Goal: Book appointment/travel/reservation

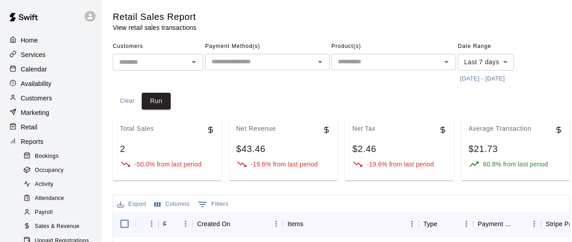
click at [35, 71] on p "Calendar" at bounding box center [34, 69] width 26 height 9
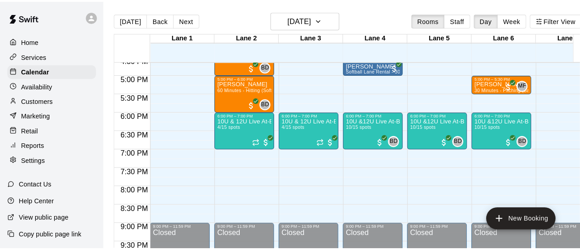
scroll to position [617, 0]
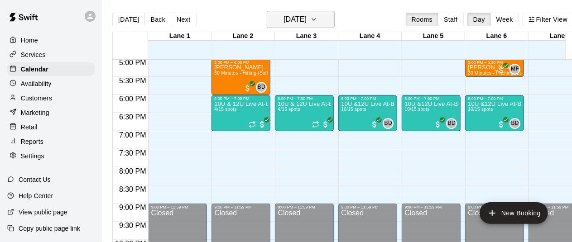
click at [333, 20] on button "[DATE]" at bounding box center [301, 19] width 68 height 17
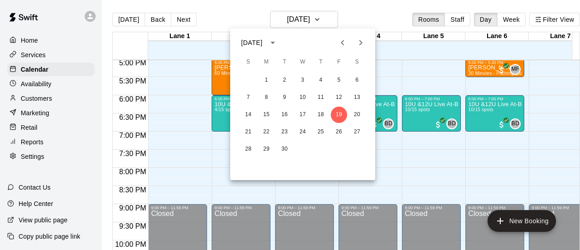
click at [280, 42] on button "calendar view is open, switch to year view" at bounding box center [272, 42] width 15 height 15
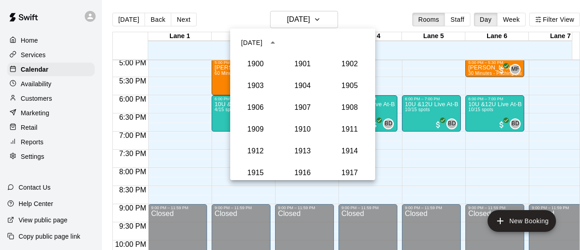
scroll to position [839, 0]
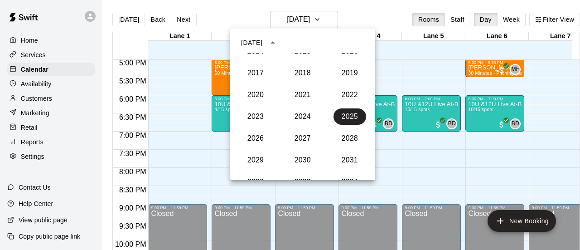
click at [262, 43] on div "[DATE]" at bounding box center [251, 43] width 21 height 10
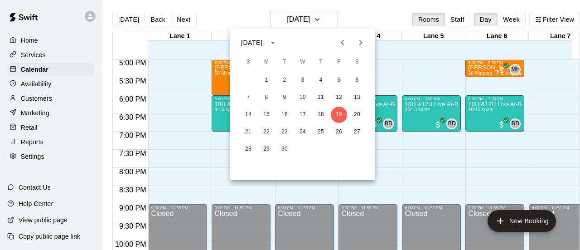
click at [258, 42] on div "[DATE]" at bounding box center [251, 43] width 21 height 10
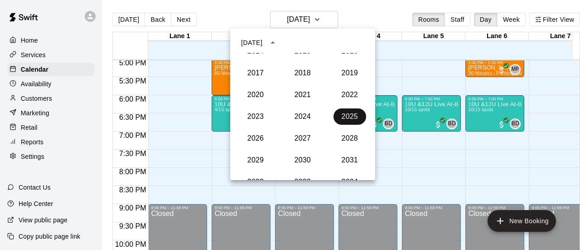
click at [336, 112] on button "2025" at bounding box center [349, 116] width 33 height 16
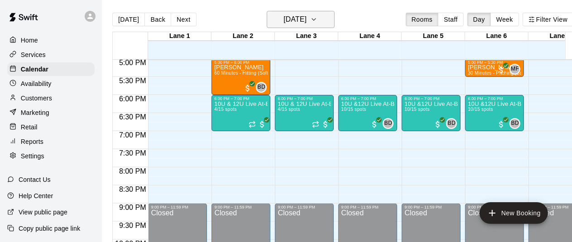
click at [318, 24] on icon "button" at bounding box center [313, 19] width 7 height 11
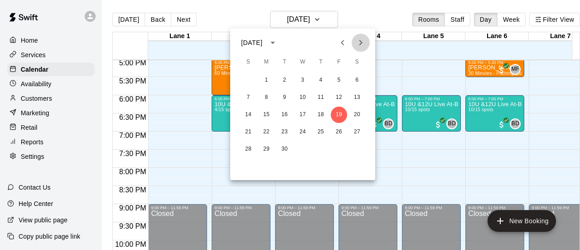
click at [361, 43] on icon "Next month" at bounding box center [360, 42] width 11 height 11
click at [361, 43] on icon "Next month" at bounding box center [360, 42] width 3 height 5
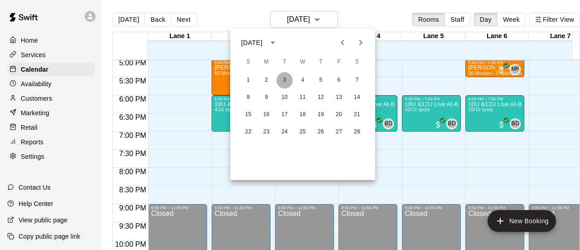
click at [284, 82] on button "3" at bounding box center [284, 80] width 16 height 16
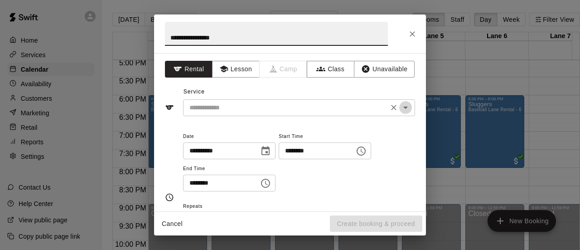
click at [400, 106] on icon "Open" at bounding box center [405, 107] width 11 height 11
type input "**********"
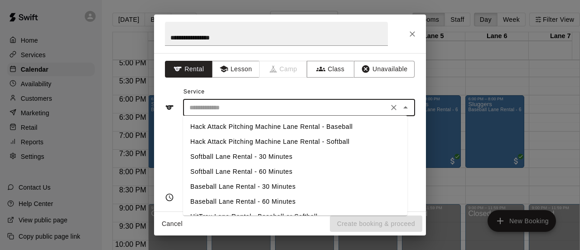
click at [254, 157] on li "Softball Lane Rental - 30 Minutes" at bounding box center [295, 156] width 224 height 15
type input "**********"
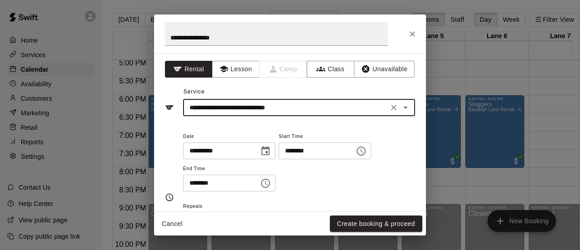
click at [363, 152] on icon "Choose time, selected time is 5:15 PM" at bounding box center [362, 151] width 3 height 4
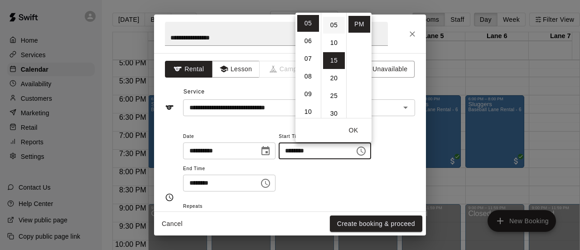
scroll to position [7, 0]
click at [335, 14] on li "00" at bounding box center [334, 15] width 22 height 17
type input "********"
click at [271, 183] on icon "Choose time, selected time is 5:45 PM" at bounding box center [265, 183] width 11 height 11
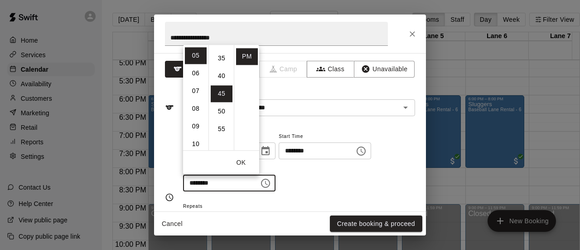
scroll to position [68, 0]
click at [220, 93] on li "30" at bounding box center [222, 93] width 22 height 17
type input "********"
click at [338, 183] on div "**********" at bounding box center [299, 160] width 232 height 61
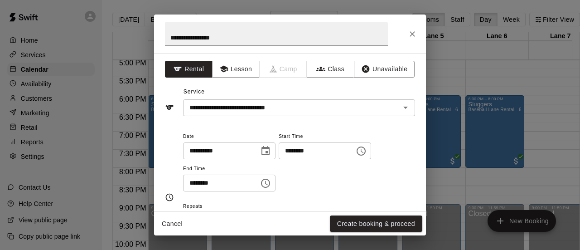
scroll to position [91, 0]
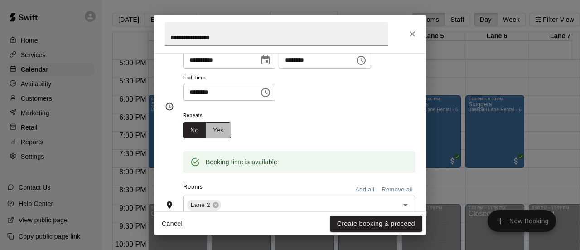
click at [217, 128] on button "Yes" at bounding box center [218, 130] width 25 height 17
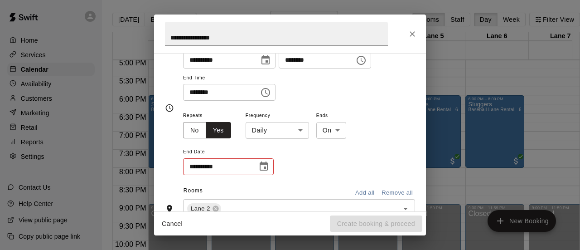
scroll to position [92, 0]
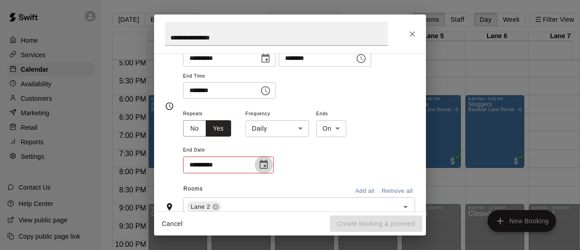
click at [266, 165] on icon "Choose date" at bounding box center [263, 164] width 11 height 11
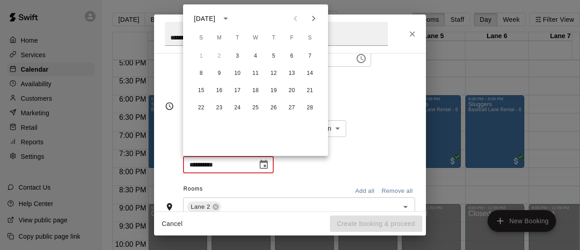
click at [378, 133] on div "**********" at bounding box center [299, 141] width 232 height 66
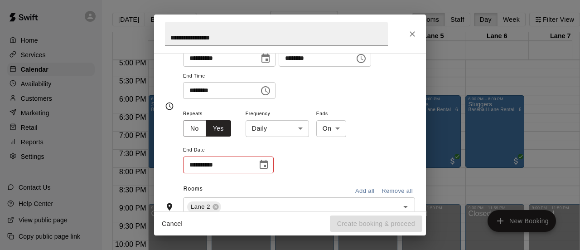
click at [264, 163] on icon "Choose date" at bounding box center [263, 164] width 11 height 11
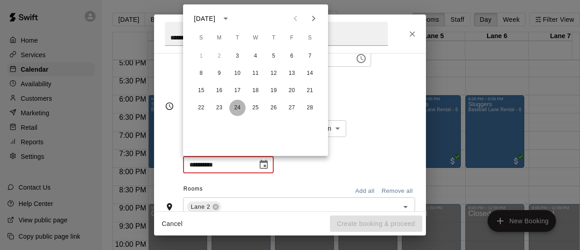
click at [239, 110] on button "24" at bounding box center [237, 108] width 16 height 16
type input "**********"
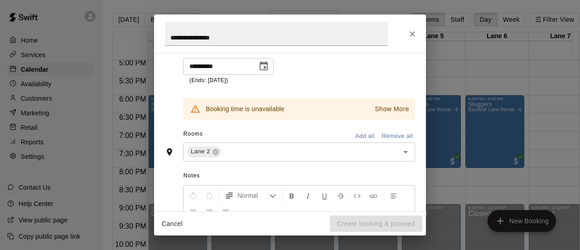
scroll to position [205, 0]
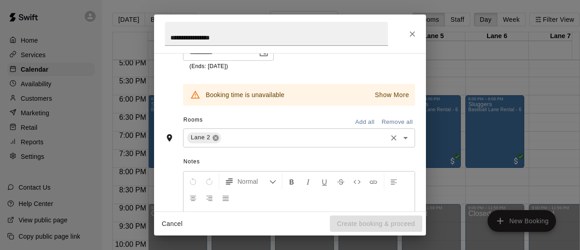
click at [216, 138] on icon at bounding box center [215, 138] width 6 height 6
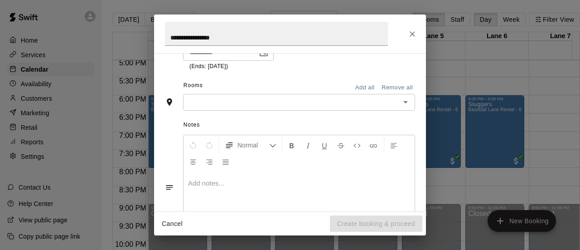
click at [208, 99] on input "text" at bounding box center [292, 101] width 212 height 11
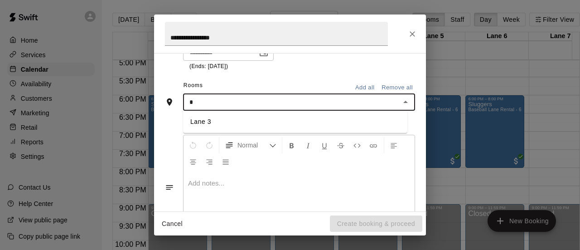
type input "*"
click at [319, 60] on div "**********" at bounding box center [299, 32] width 232 height 75
click at [275, 104] on input "text" at bounding box center [292, 101] width 212 height 11
type input "*"
click at [186, 127] on li "Lane 3" at bounding box center [295, 121] width 224 height 15
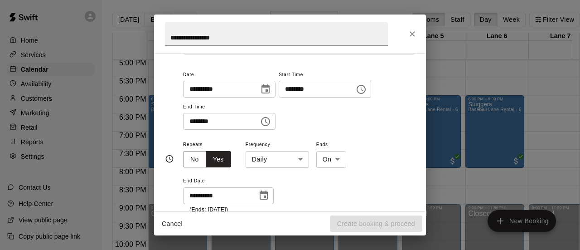
scroll to position [60, 0]
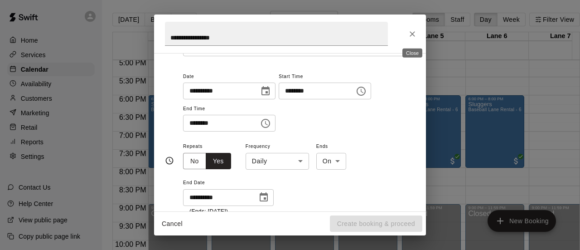
click at [415, 35] on icon "Close" at bounding box center [412, 33] width 9 height 9
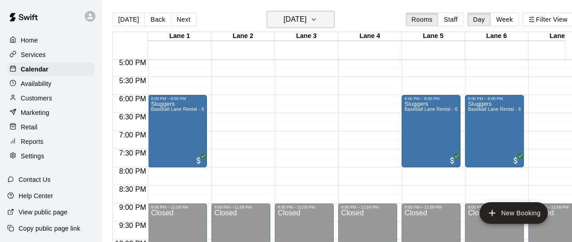
click at [335, 17] on button "[DATE]" at bounding box center [301, 19] width 68 height 17
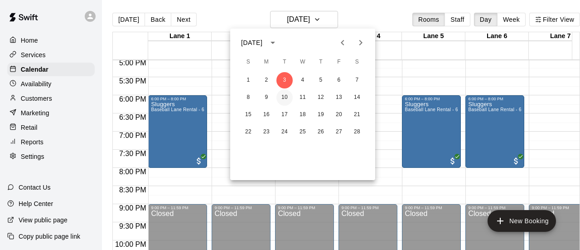
click at [285, 103] on button "10" at bounding box center [284, 97] width 16 height 16
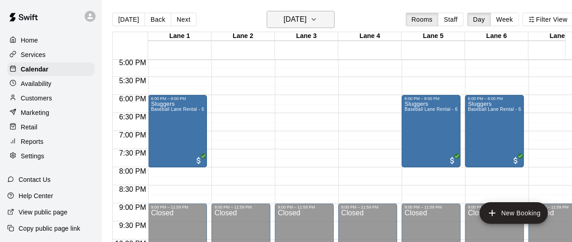
click at [335, 22] on button "[DATE]" at bounding box center [301, 19] width 68 height 17
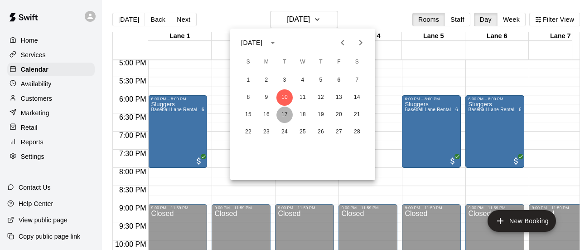
click at [286, 113] on button "17" at bounding box center [284, 114] width 16 height 16
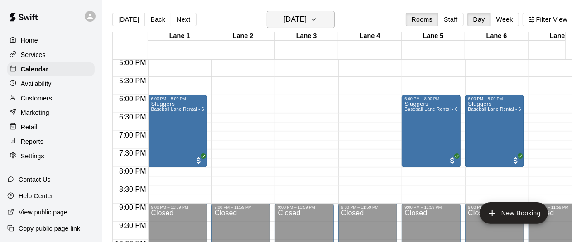
click at [335, 19] on button "[DATE]" at bounding box center [301, 19] width 68 height 17
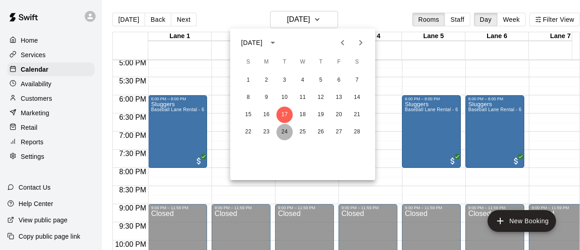
click at [285, 134] on button "24" at bounding box center [284, 132] width 16 height 16
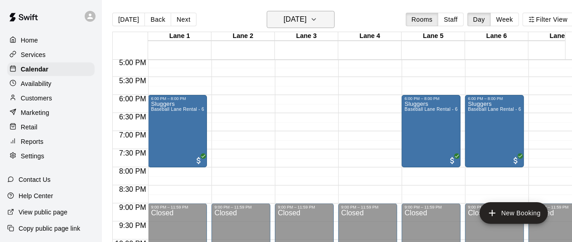
click at [318, 21] on icon "button" at bounding box center [313, 19] width 7 height 11
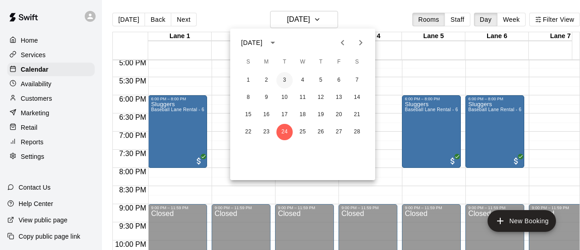
click at [281, 79] on button "3" at bounding box center [284, 80] width 16 height 16
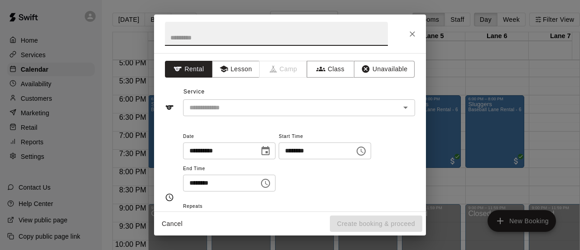
click at [237, 36] on input "text" at bounding box center [276, 34] width 223 height 24
type input "**********"
click at [207, 111] on input "text" at bounding box center [286, 107] width 200 height 11
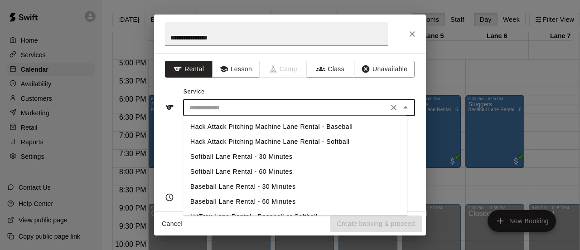
click at [219, 155] on li "Softball Lane Rental - 30 Minutes" at bounding box center [295, 156] width 224 height 15
type input "**********"
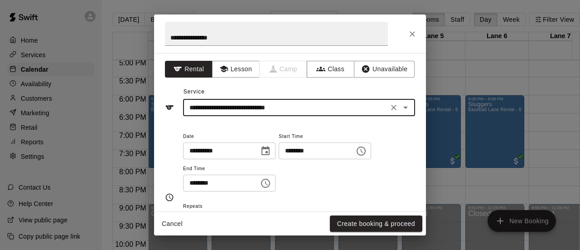
click at [363, 149] on icon "Choose time, selected time is 5:15 PM" at bounding box center [362, 151] width 3 height 4
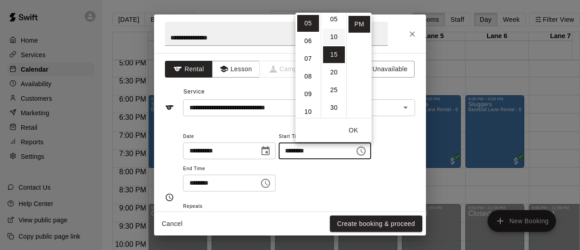
scroll to position [7, 0]
click at [334, 14] on li "00" at bounding box center [334, 15] width 22 height 17
type input "********"
click at [270, 179] on icon "Choose time, selected time is 5:45 PM" at bounding box center [265, 182] width 9 height 9
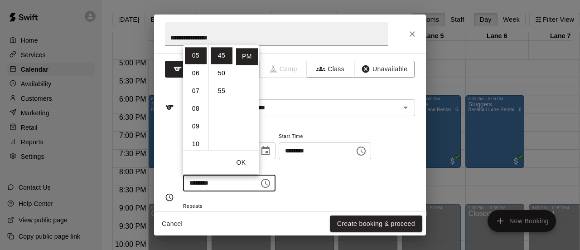
scroll to position [68, 0]
click at [218, 90] on li "30" at bounding box center [222, 93] width 22 height 17
type input "********"
click at [328, 180] on div "**********" at bounding box center [299, 160] width 232 height 61
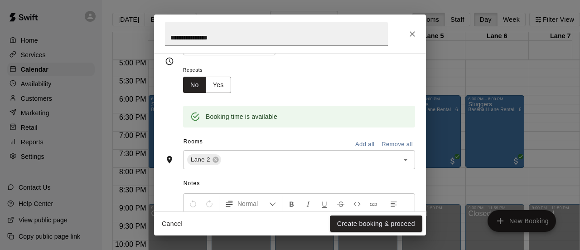
scroll to position [91, 0]
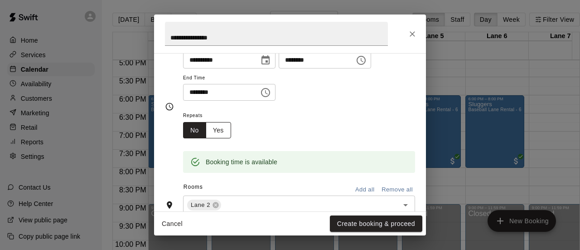
click at [216, 131] on button "Yes" at bounding box center [218, 130] width 25 height 17
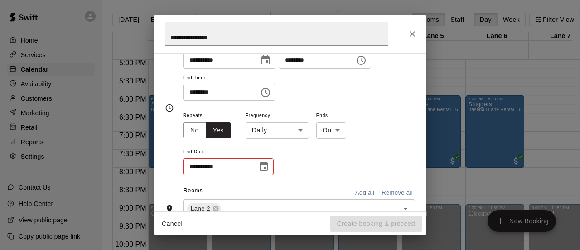
scroll to position [92, 0]
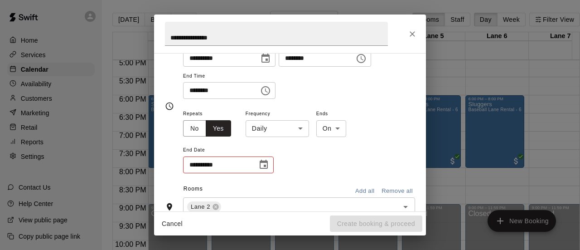
click at [301, 131] on body "Home Services Calendar Availability Customers Marketing Retail Reports Settings…" at bounding box center [290, 132] width 580 height 264
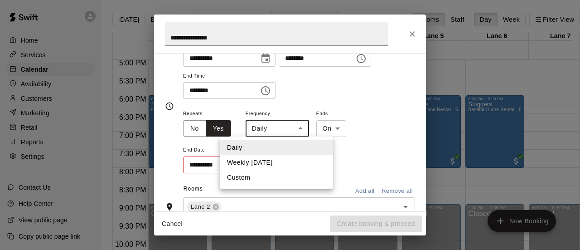
click at [259, 164] on li "Weekly [DATE]" at bounding box center [276, 162] width 113 height 15
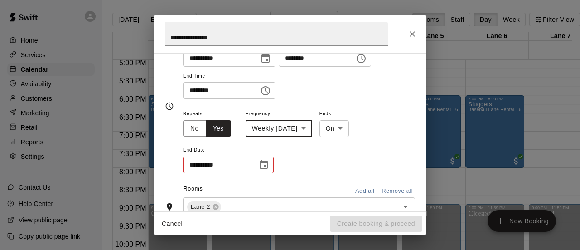
type input "******"
click at [264, 168] on icon "Choose date" at bounding box center [264, 163] width 8 height 9
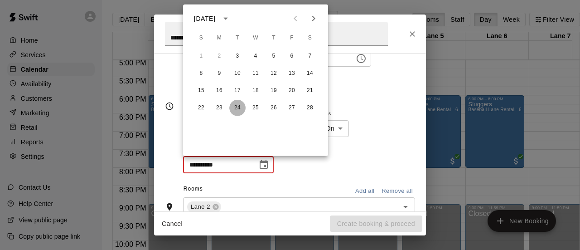
click at [236, 108] on button "24" at bounding box center [237, 108] width 16 height 16
type input "**********"
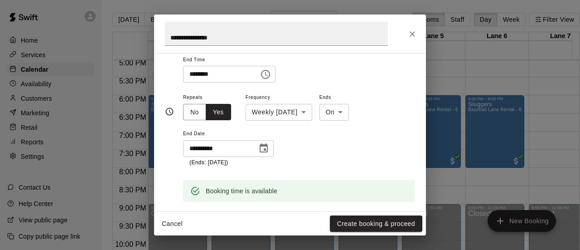
scroll to position [114, 0]
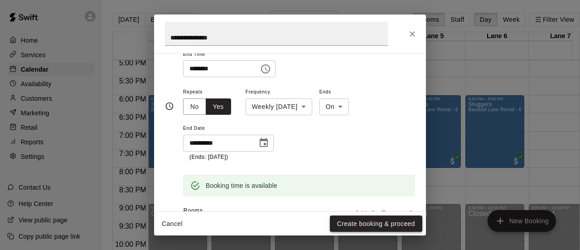
click at [368, 222] on button "Create booking & proceed" at bounding box center [376, 223] width 92 height 17
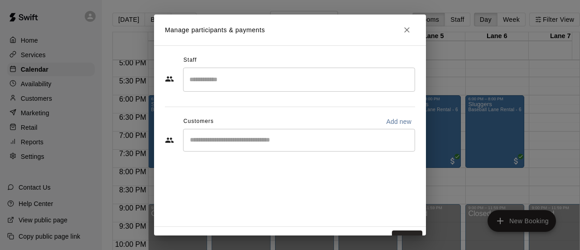
click at [282, 79] on input "Search staff" at bounding box center [299, 80] width 224 height 16
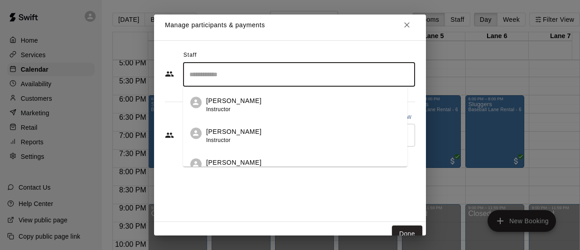
scroll to position [0, 0]
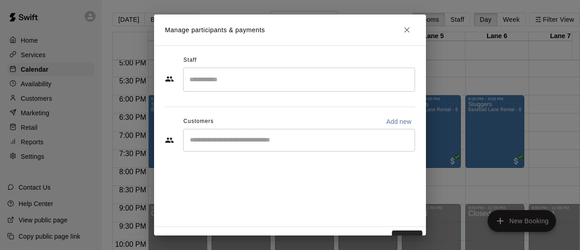
click at [316, 48] on div "Staff ​ Customers Add new ​" at bounding box center [290, 135] width 272 height 181
click at [267, 136] on input "Start typing to search customers..." at bounding box center [299, 139] width 224 height 9
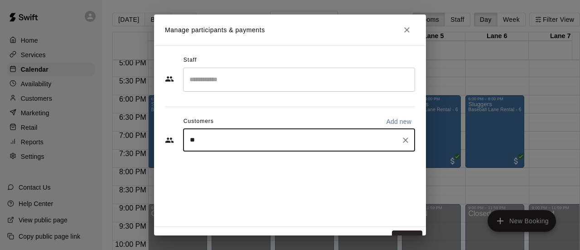
type input "***"
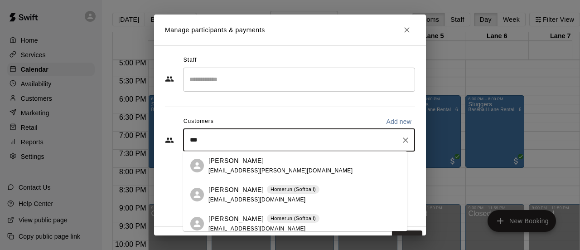
scroll to position [65, 0]
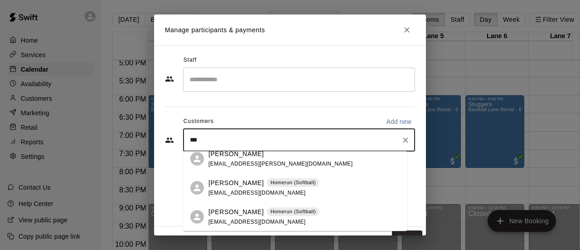
click at [223, 211] on p "[PERSON_NAME]" at bounding box center [235, 212] width 55 height 10
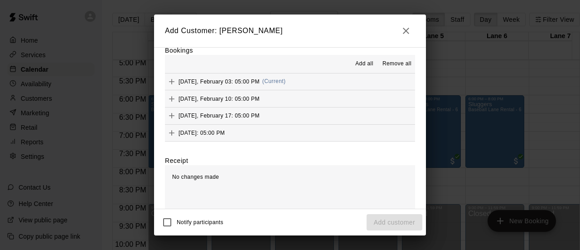
scroll to position [14, 0]
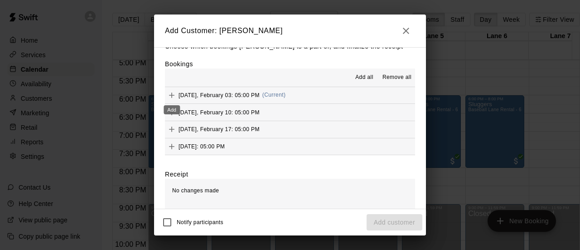
click at [175, 95] on icon "Add" at bounding box center [171, 95] width 9 height 9
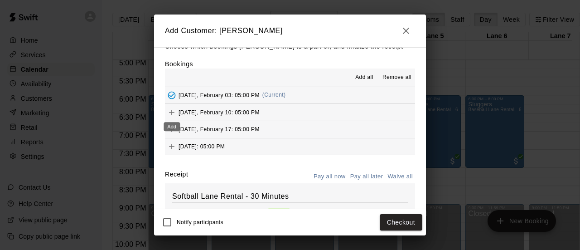
click at [173, 114] on icon "Add" at bounding box center [171, 112] width 9 height 9
click at [173, 130] on icon "Add" at bounding box center [171, 128] width 5 height 5
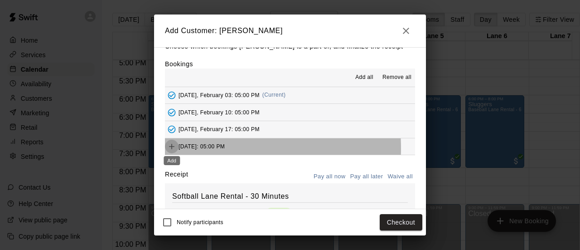
click at [177, 149] on button "Add" at bounding box center [172, 147] width 14 height 14
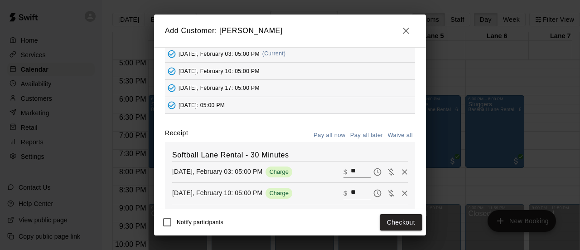
scroll to position [105, 0]
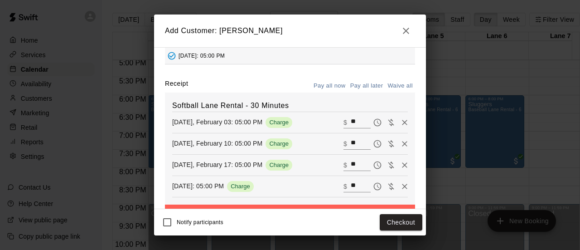
click at [357, 86] on button "Pay all later" at bounding box center [367, 86] width 38 height 14
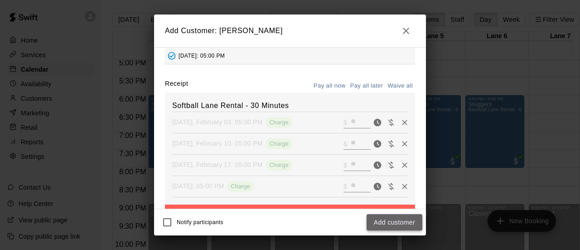
click at [404, 224] on button "Add customer" at bounding box center [394, 222] width 56 height 17
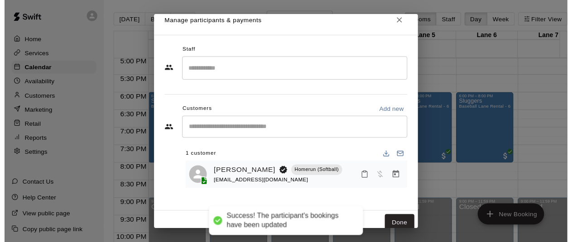
scroll to position [15, 0]
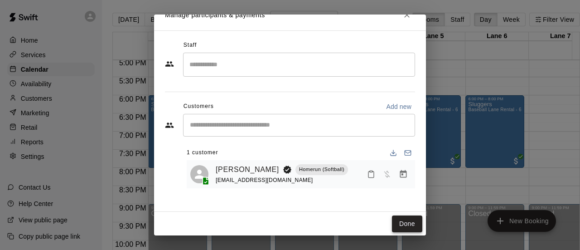
click at [403, 222] on button "Done" at bounding box center [407, 223] width 30 height 17
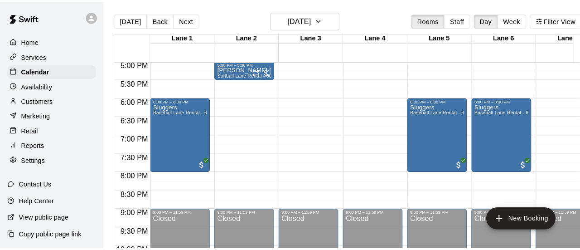
scroll to position [572, 0]
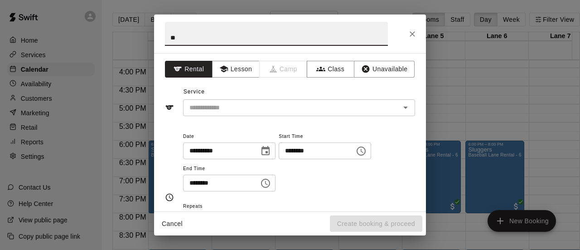
type input "*"
type input "**********"
click at [217, 105] on input "text" at bounding box center [286, 107] width 200 height 11
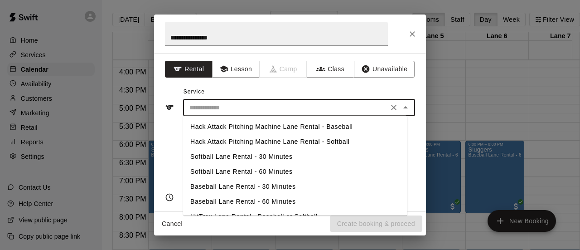
click at [217, 157] on li "Softball Lane Rental - 30 Minutes" at bounding box center [295, 156] width 224 height 15
type input "**********"
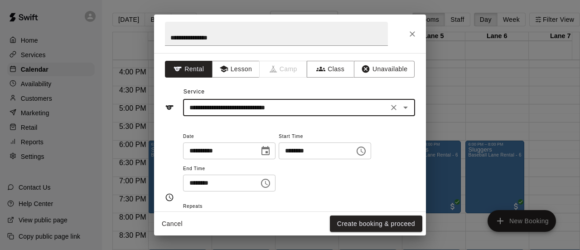
scroll to position [45, 0]
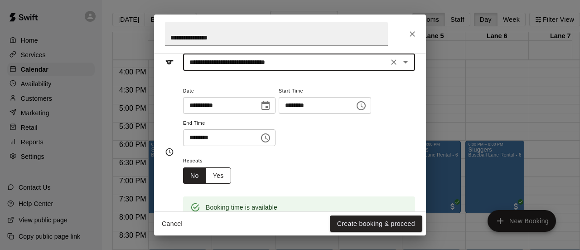
click at [216, 170] on button "Yes" at bounding box center [218, 175] width 25 height 17
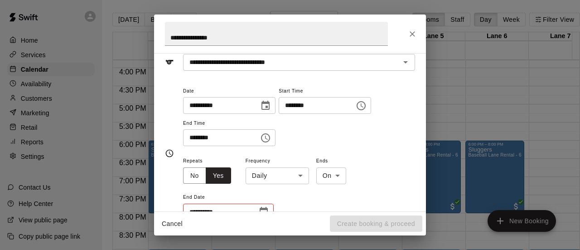
scroll to position [91, 0]
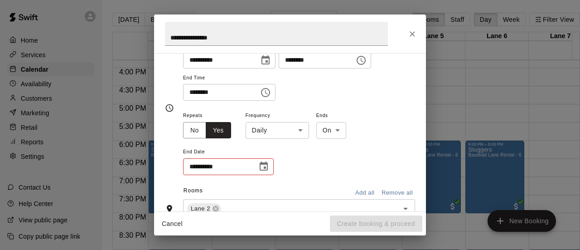
click at [303, 130] on body "Home Services Calendar Availability Customers Marketing Retail Reports Settings…" at bounding box center [290, 132] width 580 height 264
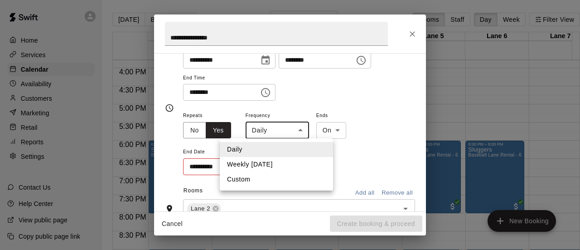
click at [267, 167] on li "Weekly [DATE]" at bounding box center [276, 164] width 113 height 15
type input "******"
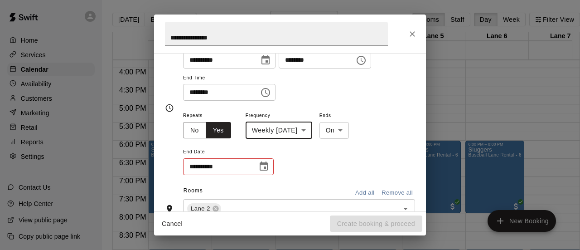
click at [267, 166] on icon "Choose date" at bounding box center [264, 165] width 8 height 9
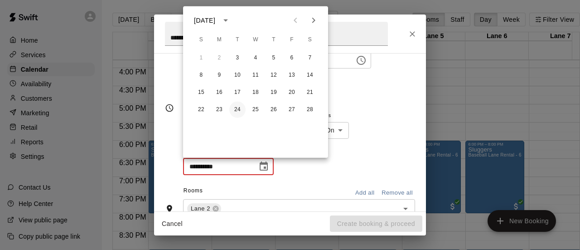
click at [240, 108] on button "24" at bounding box center [237, 109] width 16 height 16
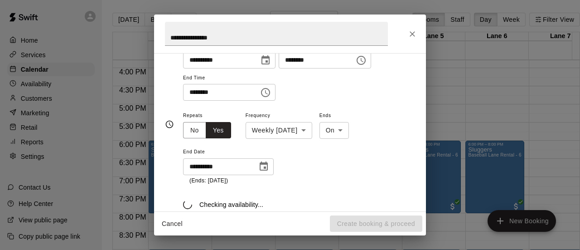
type input "**********"
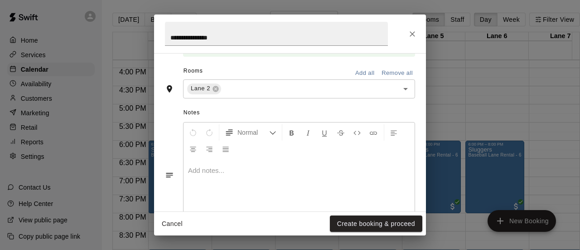
scroll to position [286, 0]
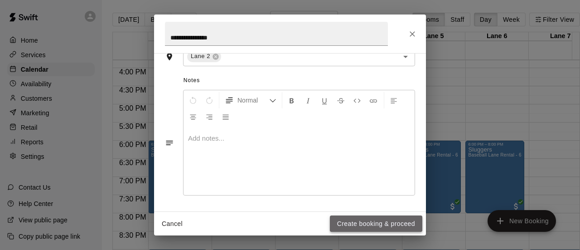
click at [359, 224] on button "Create booking & proceed" at bounding box center [376, 223] width 92 height 17
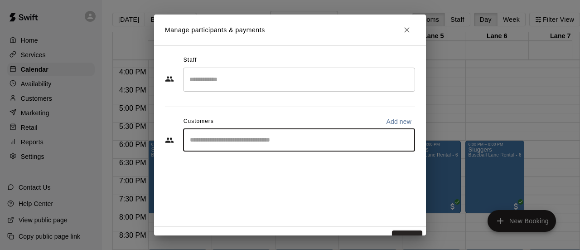
click at [238, 140] on input "Start typing to search customers..." at bounding box center [299, 139] width 224 height 9
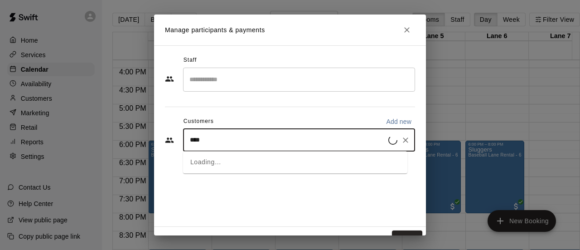
type input "*****"
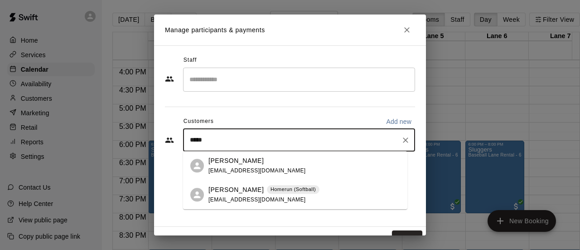
click at [219, 188] on p "[PERSON_NAME]" at bounding box center [235, 190] width 55 height 10
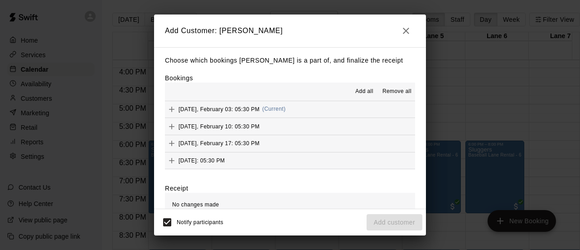
click at [207, 111] on span "[DATE], February 03: 05:30 PM" at bounding box center [218, 109] width 81 height 6
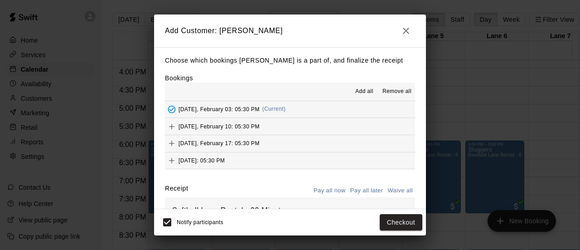
click at [202, 127] on span "[DATE], February 10: 05:30 PM" at bounding box center [218, 126] width 81 height 6
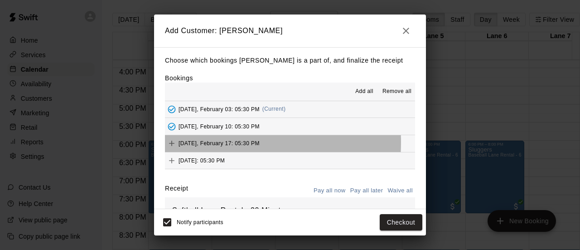
click at [199, 143] on span "[DATE], February 17: 05:30 PM" at bounding box center [218, 143] width 81 height 6
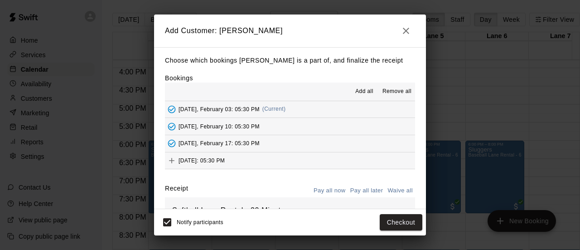
click at [197, 162] on span "[DATE]: 05:30 PM" at bounding box center [201, 160] width 46 height 6
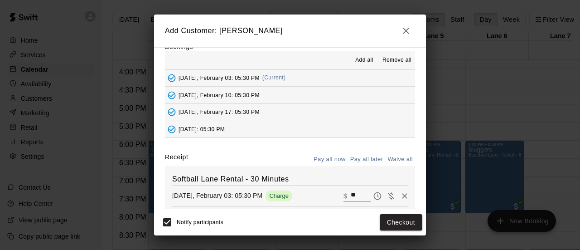
scroll to position [45, 0]
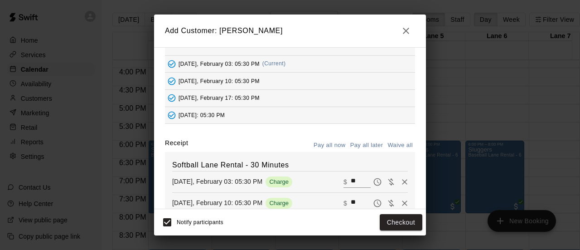
click at [354, 144] on button "Pay all later" at bounding box center [367, 145] width 38 height 14
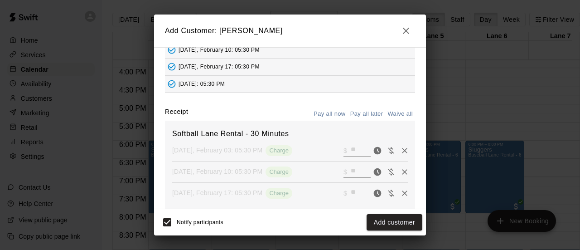
scroll to position [91, 0]
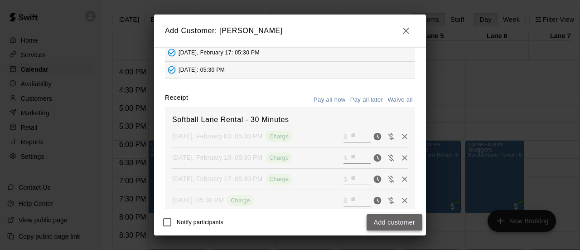
click at [399, 221] on button "Add customer" at bounding box center [394, 222] width 56 height 17
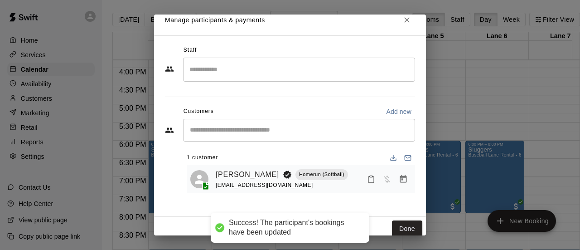
scroll to position [15, 0]
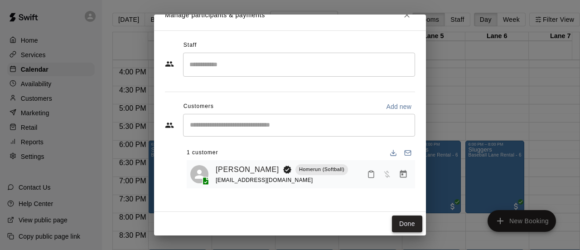
click at [399, 221] on button "Done" at bounding box center [407, 223] width 30 height 17
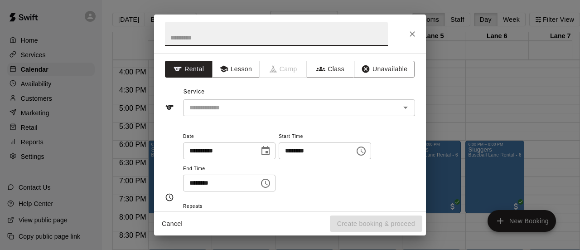
click at [366, 151] on icon "Choose time, selected time is 6:15 PM" at bounding box center [361, 150] width 11 height 11
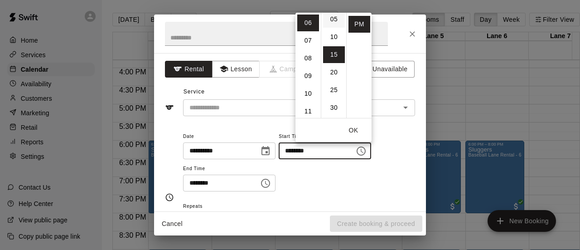
scroll to position [7, 0]
click at [335, 16] on li "00" at bounding box center [334, 15] width 22 height 17
type input "********"
click at [232, 184] on input "********" at bounding box center [218, 182] width 70 height 17
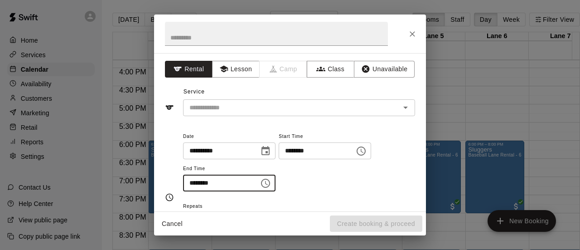
click at [205, 183] on input "********" at bounding box center [218, 182] width 70 height 17
type input "********"
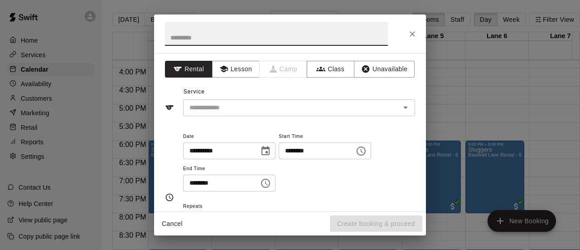
click at [257, 39] on input "text" at bounding box center [276, 34] width 223 height 24
type input "**********"
click at [209, 104] on input "text" at bounding box center [286, 107] width 200 height 11
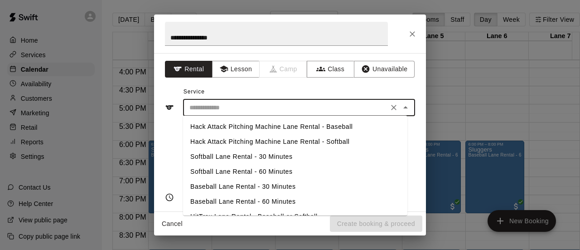
click at [208, 156] on li "Softball Lane Rental - 30 Minutes" at bounding box center [295, 156] width 224 height 15
type input "**********"
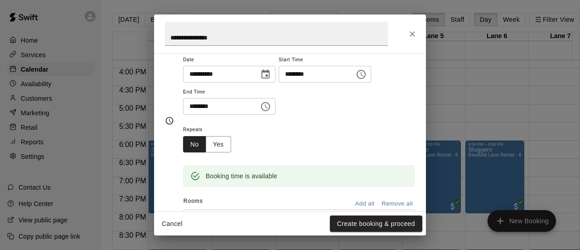
scroll to position [91, 0]
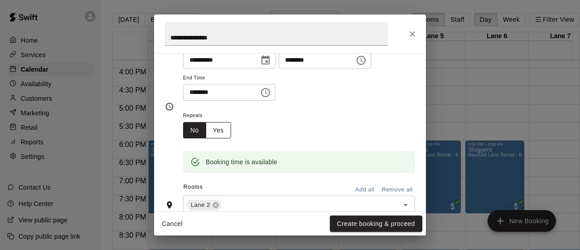
click at [221, 130] on button "Yes" at bounding box center [218, 130] width 25 height 17
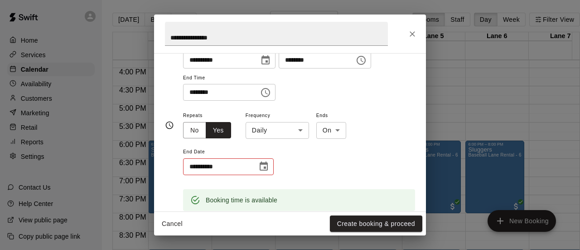
scroll to position [92, 0]
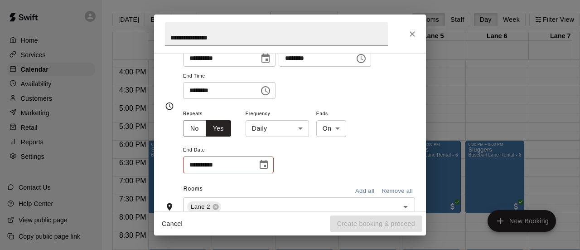
click at [293, 129] on body "Home Services Calendar Availability Customers Marketing Retail Reports Settings…" at bounding box center [290, 132] width 580 height 264
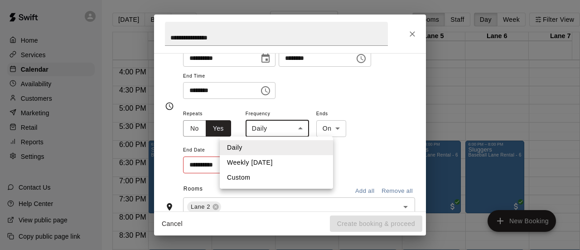
click at [280, 161] on li "Weekly [DATE]" at bounding box center [276, 162] width 113 height 15
type input "******"
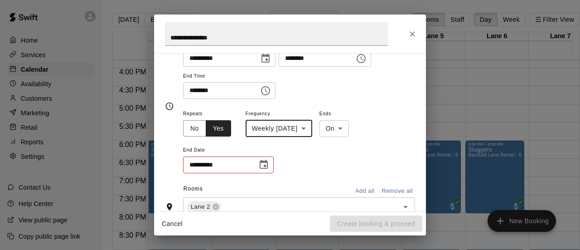
click at [265, 168] on icon "Choose date" at bounding box center [263, 164] width 11 height 11
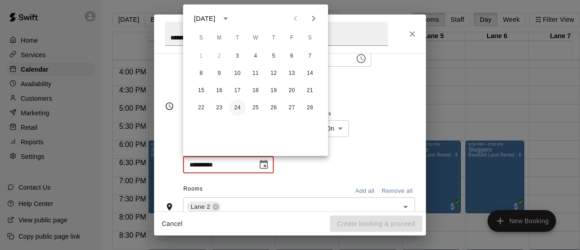
click at [238, 102] on button "24" at bounding box center [237, 108] width 16 height 16
type input "**********"
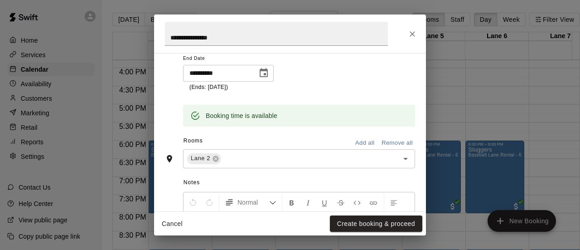
scroll to position [205, 0]
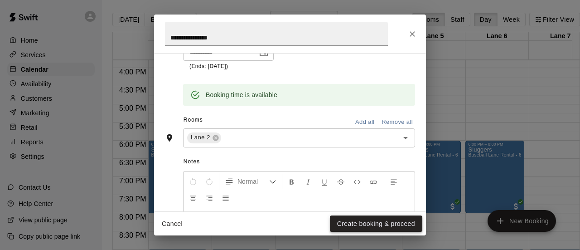
click at [359, 225] on button "Create booking & proceed" at bounding box center [376, 223] width 92 height 17
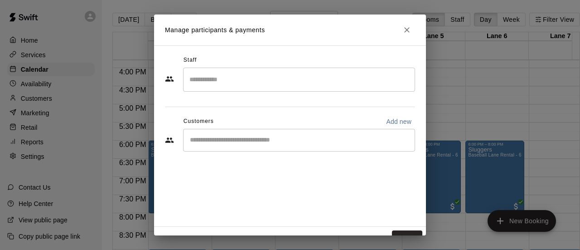
click at [324, 139] on input "Start typing to search customers..." at bounding box center [299, 139] width 224 height 9
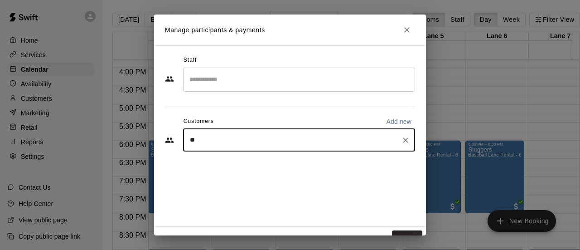
type input "*"
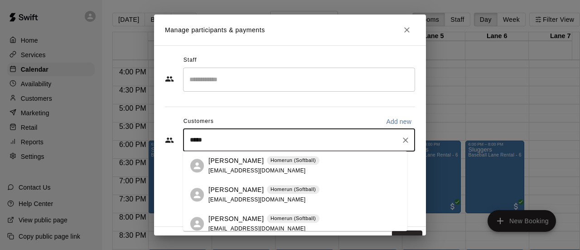
type input "******"
click at [226, 185] on p "[PERSON_NAME]" at bounding box center [235, 190] width 55 height 10
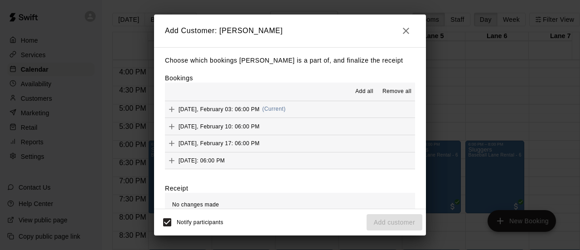
drag, startPoint x: 212, startPoint y: 107, endPoint x: 212, endPoint y: 113, distance: 5.5
click at [213, 107] on span "[DATE], February 03: 06:00 PM" at bounding box center [218, 109] width 81 height 6
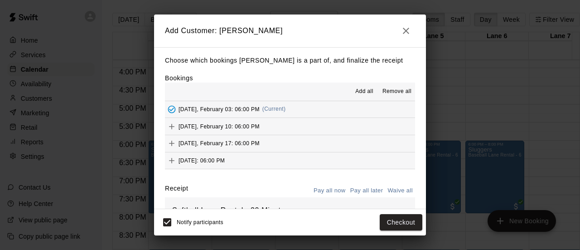
click at [212, 124] on span "[DATE], February 10: 06:00 PM" at bounding box center [218, 126] width 81 height 6
click at [209, 144] on span "[DATE], February 17: 06:00 PM" at bounding box center [218, 143] width 81 height 6
click at [207, 161] on span "[DATE]: 06:00 PM" at bounding box center [201, 160] width 46 height 6
click at [393, 221] on button "Checkout" at bounding box center [401, 222] width 43 height 17
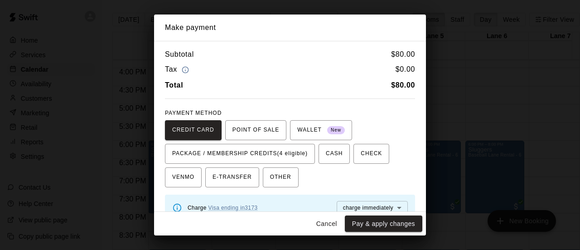
scroll to position [87, 0]
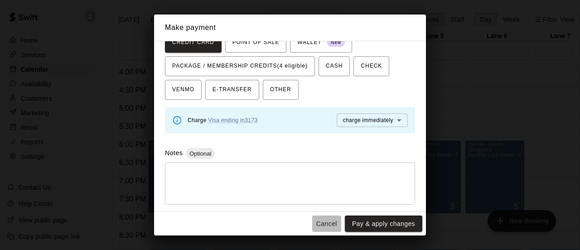
click at [332, 220] on button "Cancel" at bounding box center [326, 223] width 29 height 17
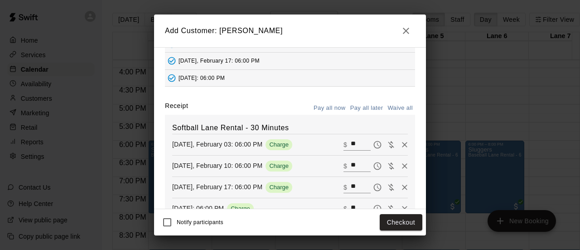
scroll to position [91, 0]
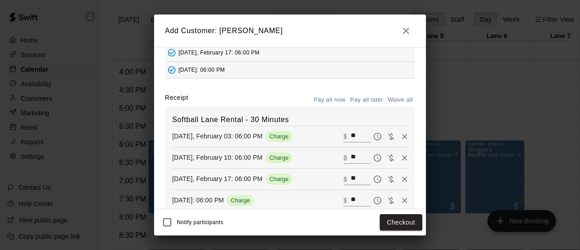
click at [352, 101] on button "Pay all later" at bounding box center [367, 100] width 38 height 14
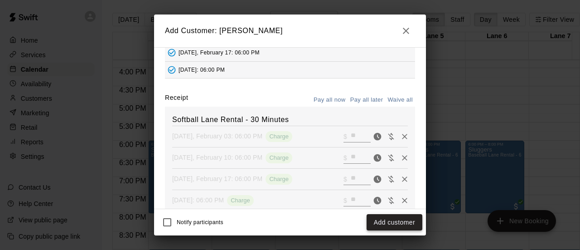
click at [385, 219] on button "Add customer" at bounding box center [394, 222] width 56 height 17
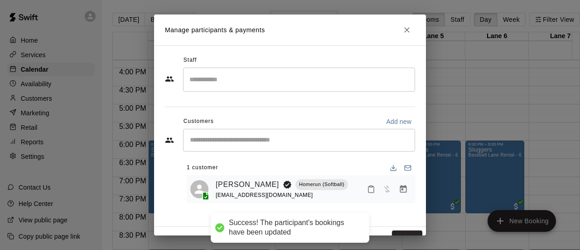
scroll to position [15, 0]
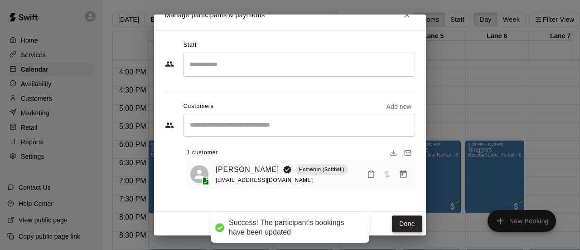
click at [402, 219] on button "Done" at bounding box center [407, 223] width 30 height 17
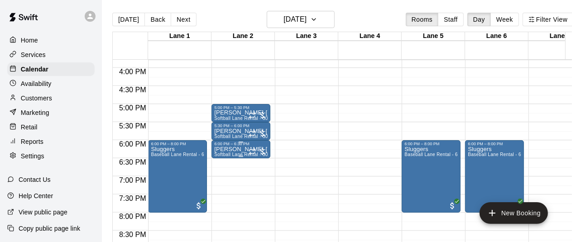
click at [224, 149] on p "[PERSON_NAME]-[PERSON_NAME]" at bounding box center [240, 149] width 53 height 0
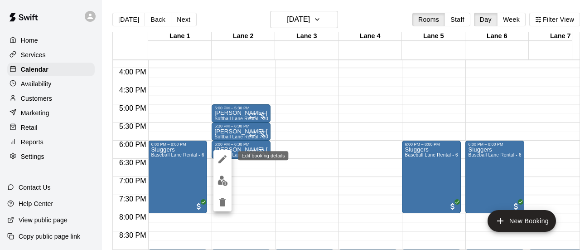
click at [224, 160] on icon "edit" at bounding box center [222, 159] width 11 height 11
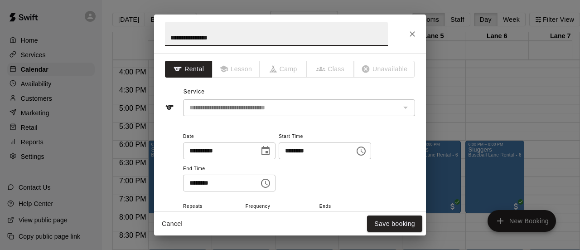
click at [178, 38] on input "**********" at bounding box center [276, 34] width 223 height 24
type input "**********"
click at [389, 222] on button "Save booking" at bounding box center [394, 223] width 55 height 17
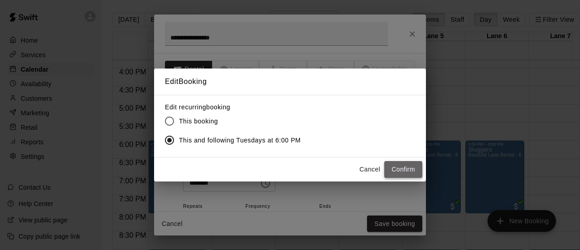
click at [413, 172] on button "Confirm" at bounding box center [403, 169] width 38 height 17
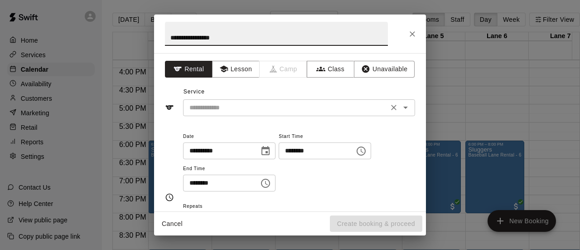
type input "**********"
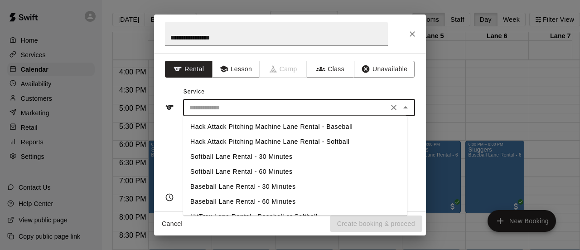
click at [207, 111] on input "text" at bounding box center [286, 107] width 200 height 11
click at [207, 156] on li "Softball Lane Rental - 30 Minutes" at bounding box center [295, 156] width 224 height 15
type input "**********"
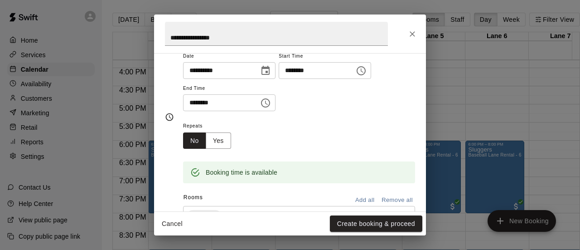
scroll to position [91, 0]
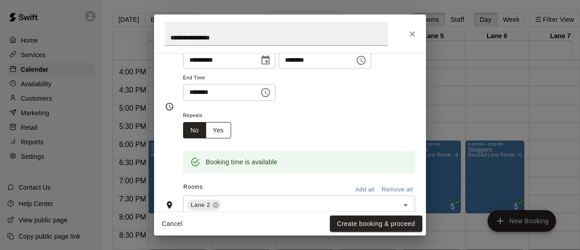
click at [224, 127] on button "Yes" at bounding box center [218, 130] width 25 height 17
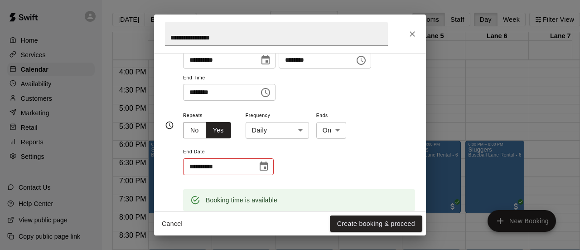
scroll to position [92, 0]
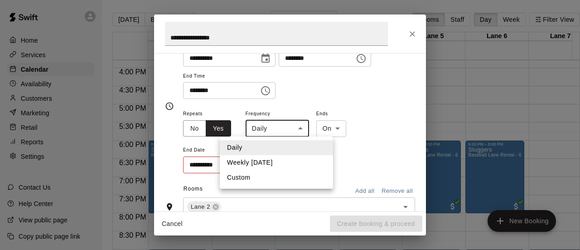
click at [302, 134] on body "Home Services Calendar Availability Customers Marketing Retail Reports Settings…" at bounding box center [290, 132] width 580 height 264
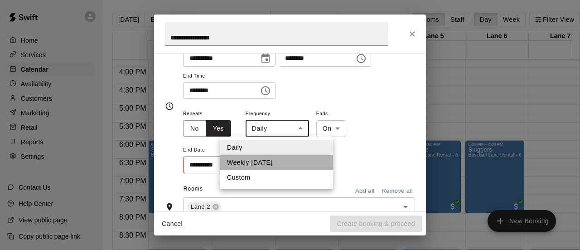
click at [281, 160] on li "Weekly [DATE]" at bounding box center [276, 162] width 113 height 15
type input "******"
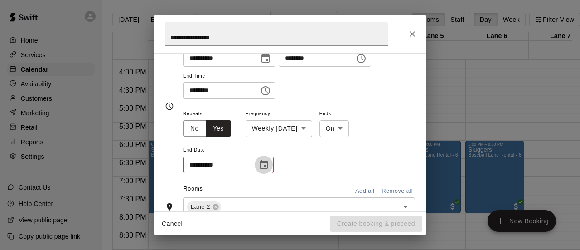
click at [265, 166] on icon "Choose date" at bounding box center [263, 164] width 11 height 11
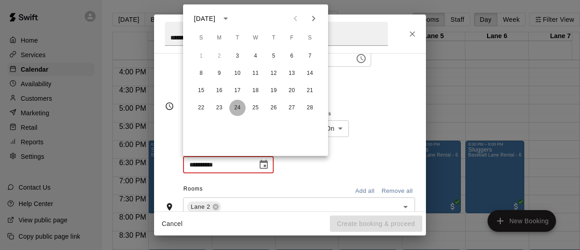
click at [241, 107] on button "24" at bounding box center [237, 108] width 16 height 16
type input "**********"
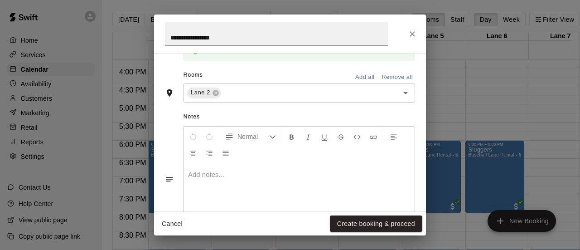
scroll to position [250, 0]
click at [370, 221] on button "Create booking & proceed" at bounding box center [376, 223] width 92 height 17
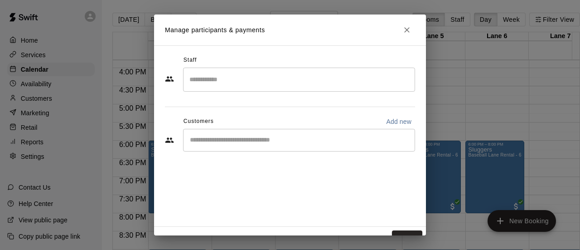
click at [227, 147] on div "​" at bounding box center [299, 140] width 232 height 23
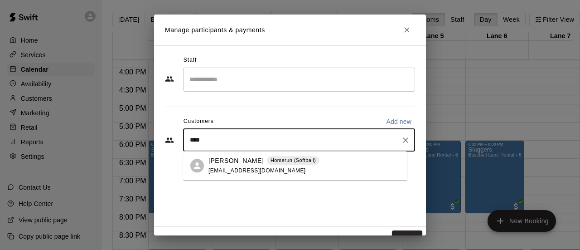
type input "*****"
click at [229, 163] on p "[PERSON_NAME]" at bounding box center [235, 161] width 55 height 10
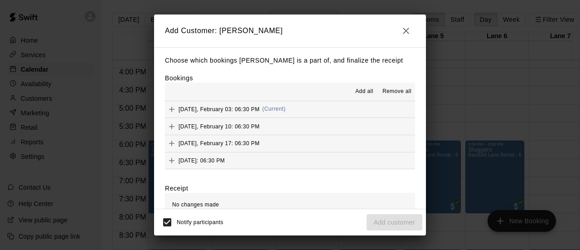
click at [246, 106] on div "[DATE], February 03: 06:30 PM (Current)" at bounding box center [225, 109] width 120 height 14
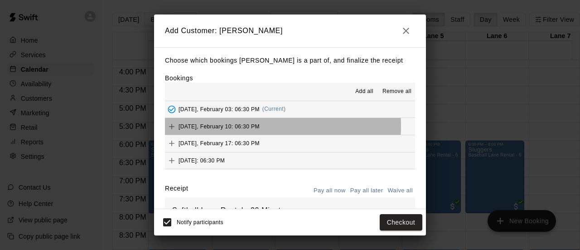
click at [230, 127] on span "[DATE], February 10: 06:30 PM" at bounding box center [218, 126] width 81 height 6
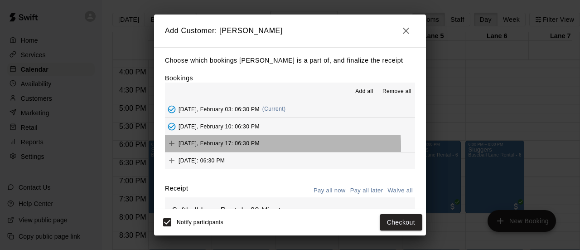
click at [221, 147] on div "[DATE], February 17: 06:30 PM" at bounding box center [212, 143] width 95 height 14
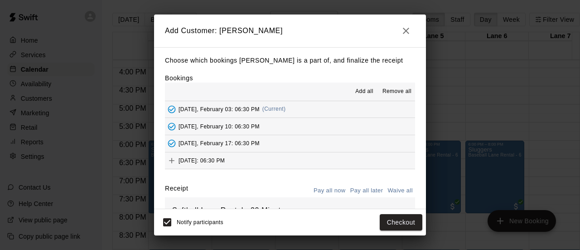
click at [217, 163] on span "[DATE]: 06:30 PM" at bounding box center [201, 160] width 46 height 6
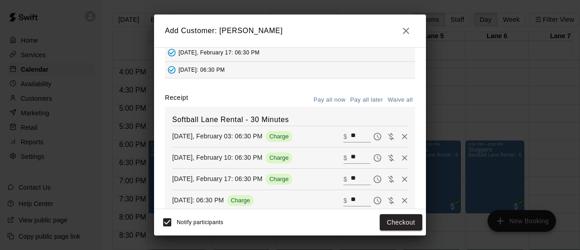
scroll to position [134, 0]
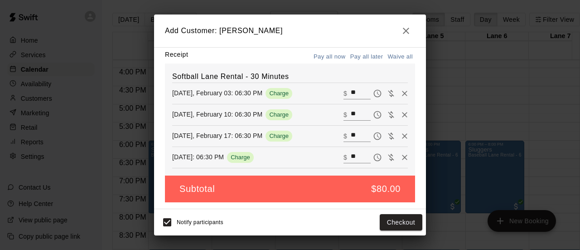
click at [362, 57] on button "Pay all later" at bounding box center [367, 57] width 38 height 14
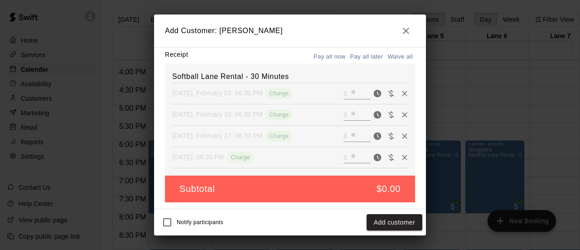
click at [406, 221] on button "Add customer" at bounding box center [394, 222] width 56 height 17
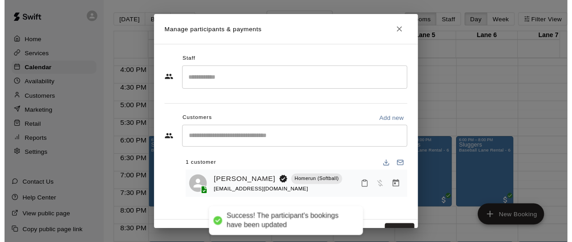
scroll to position [15, 0]
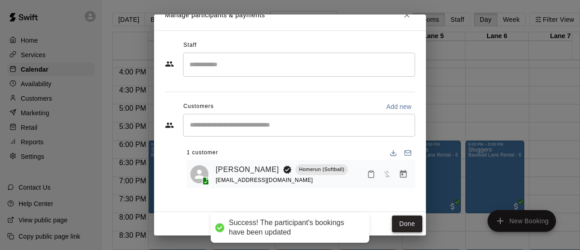
click at [399, 220] on button "Done" at bounding box center [407, 223] width 30 height 17
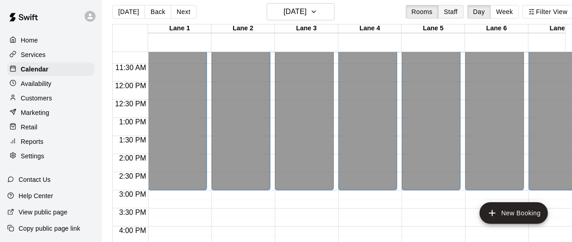
scroll to position [0, 0]
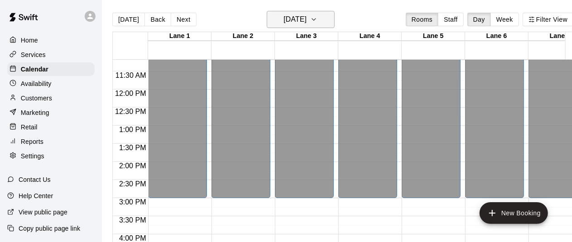
click at [335, 17] on button "[DATE]" at bounding box center [301, 19] width 68 height 17
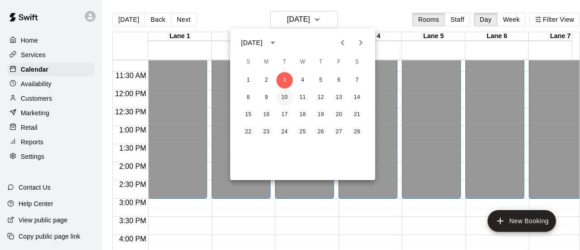
click at [285, 95] on button "10" at bounding box center [284, 97] width 16 height 16
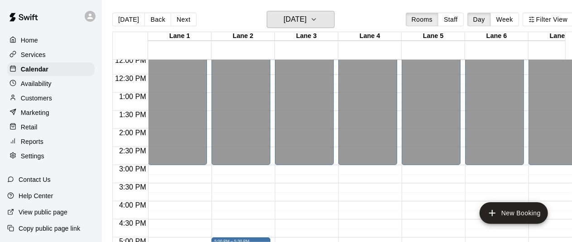
scroll to position [405, 0]
